Goal: Navigation & Orientation: Find specific page/section

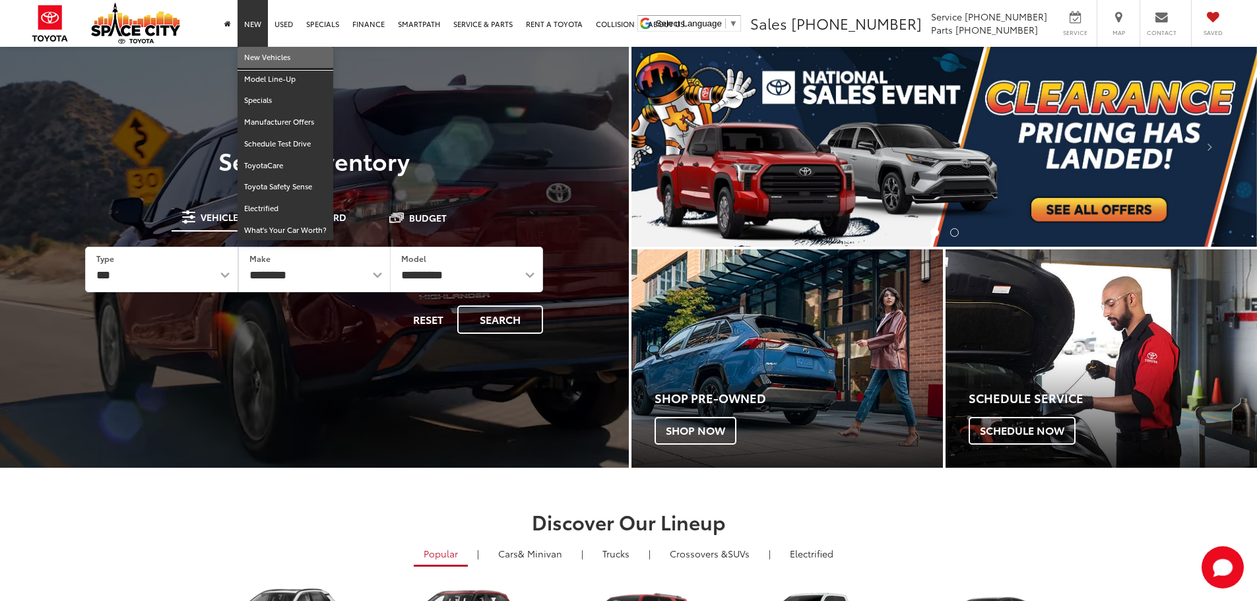
click at [259, 59] on link "New Vehicles" at bounding box center [286, 58] width 96 height 22
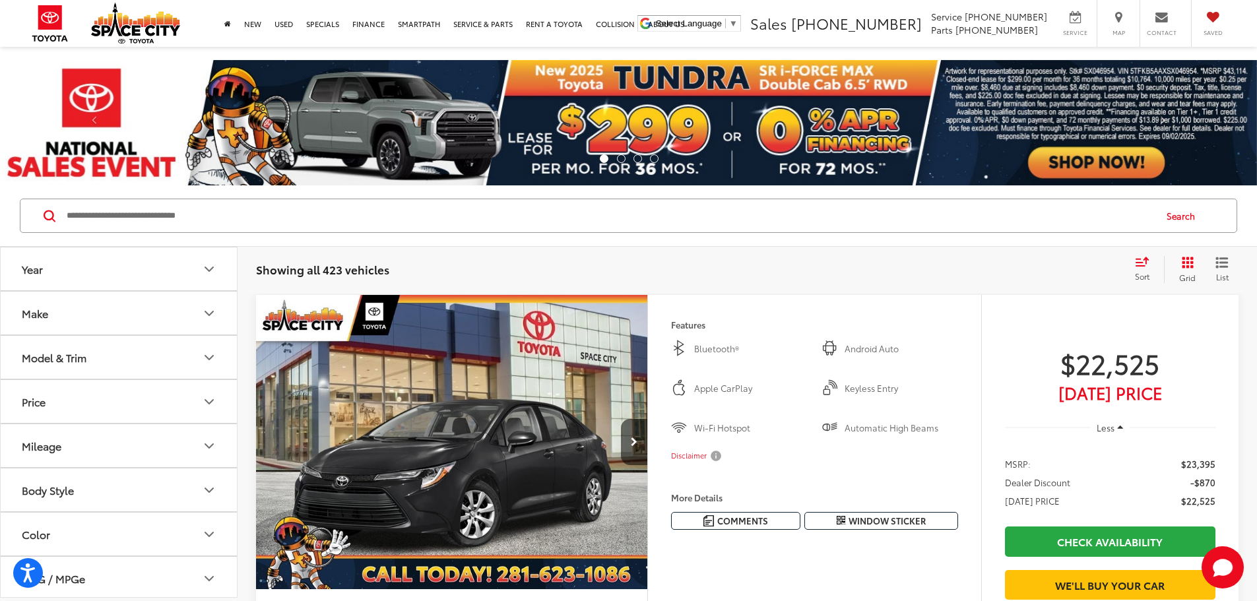
click at [104, 364] on button "Model & Trim" at bounding box center [120, 357] width 238 height 43
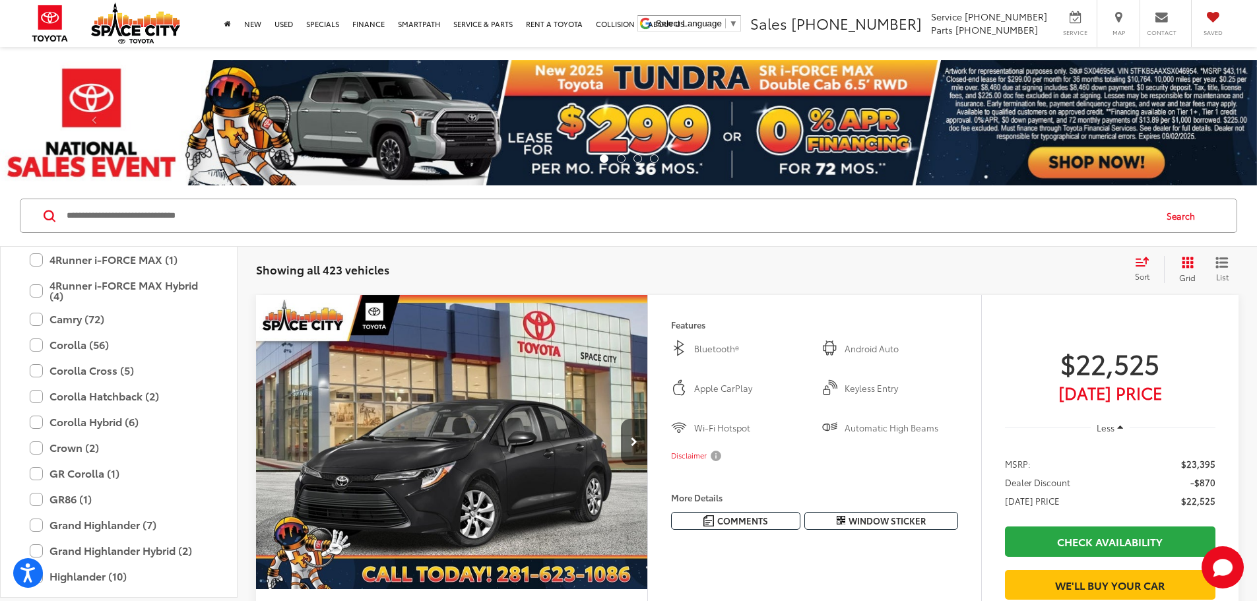
scroll to position [198, 0]
